Goal: Information Seeking & Learning: Learn about a topic

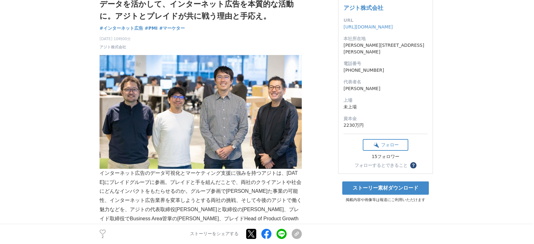
scroll to position [70, 0]
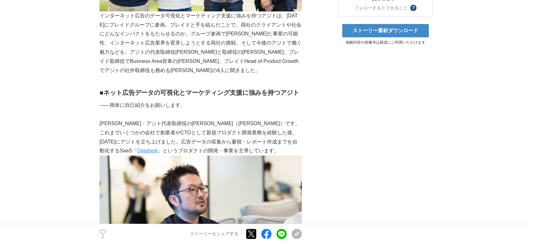
scroll to position [281, 0]
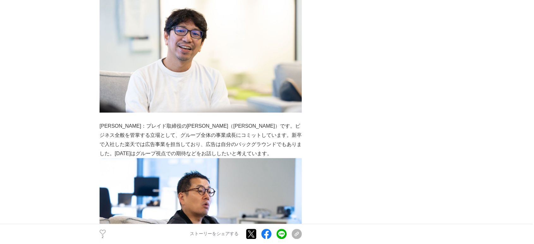
scroll to position [562, 0]
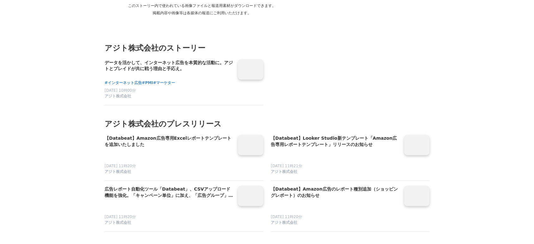
scroll to position [4321, 0]
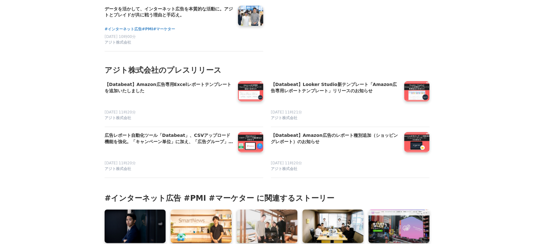
click at [121, 209] on link at bounding box center [135, 226] width 64 height 35
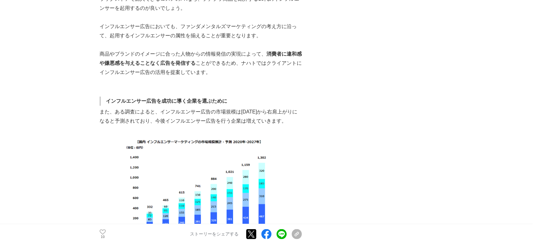
scroll to position [1159, 0]
